Goal: Use online tool/utility: Utilize a website feature to perform a specific function

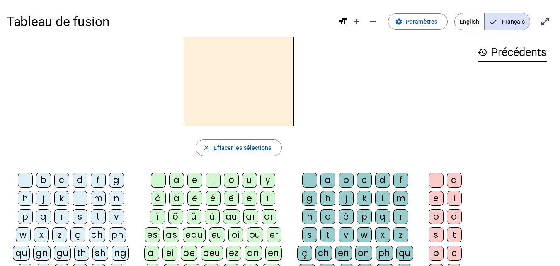
click at [98, 194] on div "m" at bounding box center [98, 198] width 15 height 15
click at [175, 178] on div "a" at bounding box center [176, 179] width 15 height 15
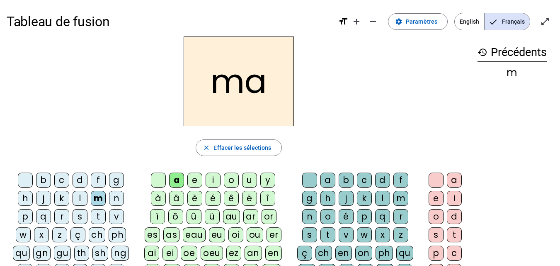
click at [97, 214] on div "t" at bounding box center [98, 216] width 15 height 15
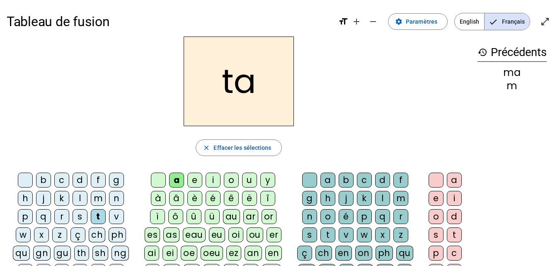
click at [80, 197] on div "l" at bounding box center [80, 198] width 15 height 15
click at [195, 179] on div "e" at bounding box center [194, 179] width 15 height 15
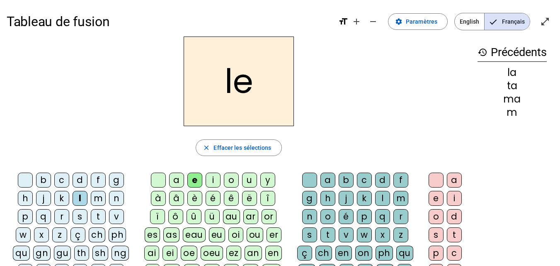
click at [249, 182] on div "u" at bounding box center [249, 179] width 15 height 15
click at [93, 212] on div "t" at bounding box center [98, 216] width 15 height 15
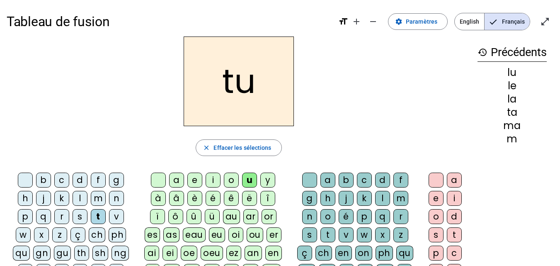
click at [76, 180] on div "d" at bounding box center [80, 179] width 15 height 15
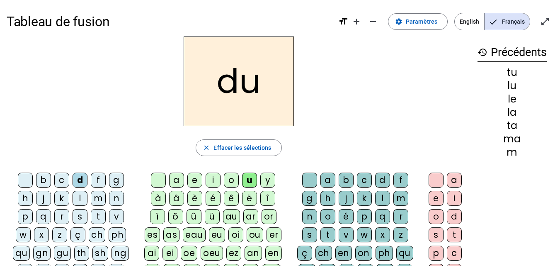
click at [193, 178] on div "e" at bounding box center [194, 179] width 15 height 15
click at [94, 199] on div "m" at bounding box center [98, 198] width 15 height 15
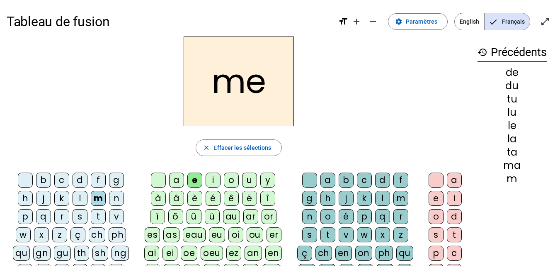
click at [41, 199] on div "j" at bounding box center [43, 198] width 15 height 15
